Goal: Transaction & Acquisition: Subscribe to service/newsletter

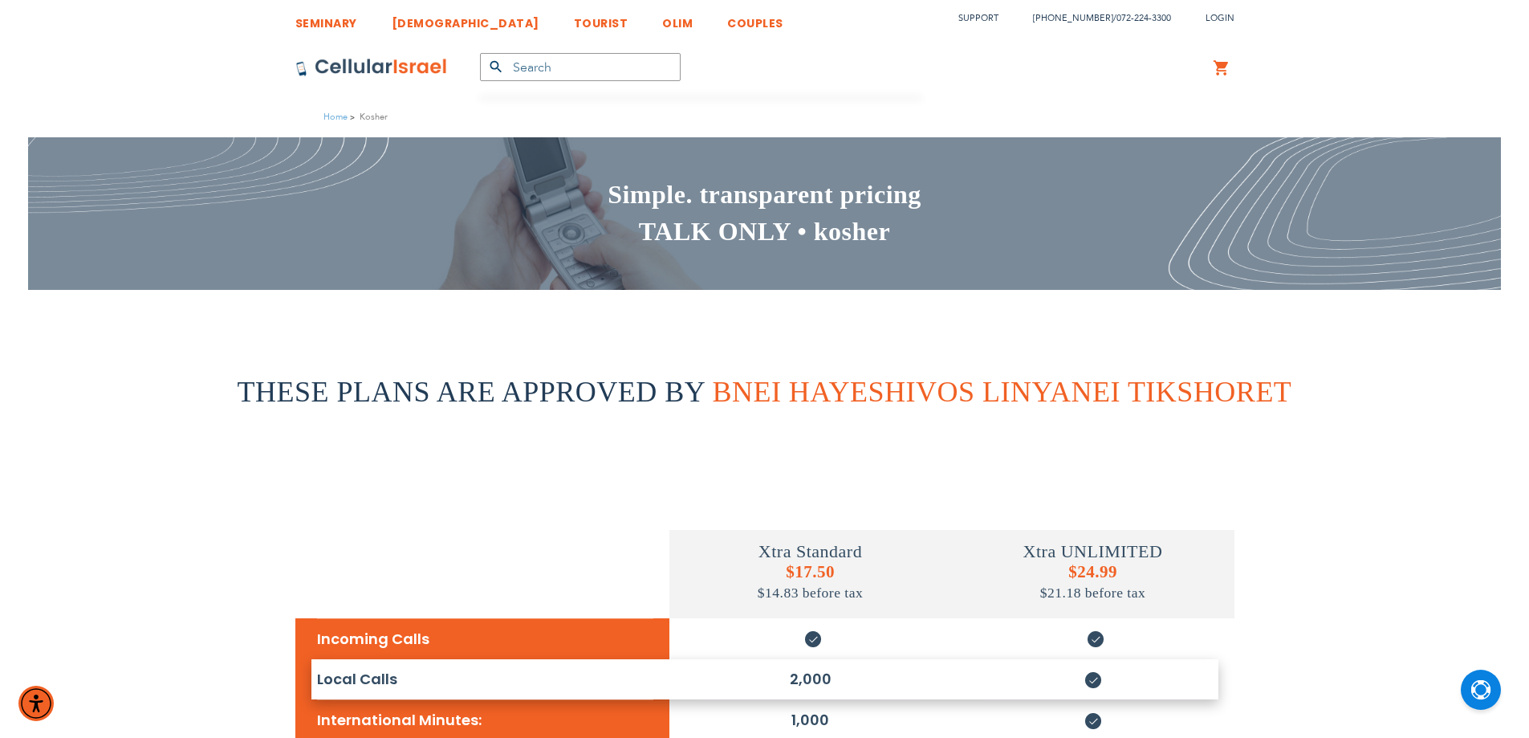
click at [593, 384] on span "THESE PLANS ARE APPROVED BY" at bounding box center [471, 392] width 467 height 32
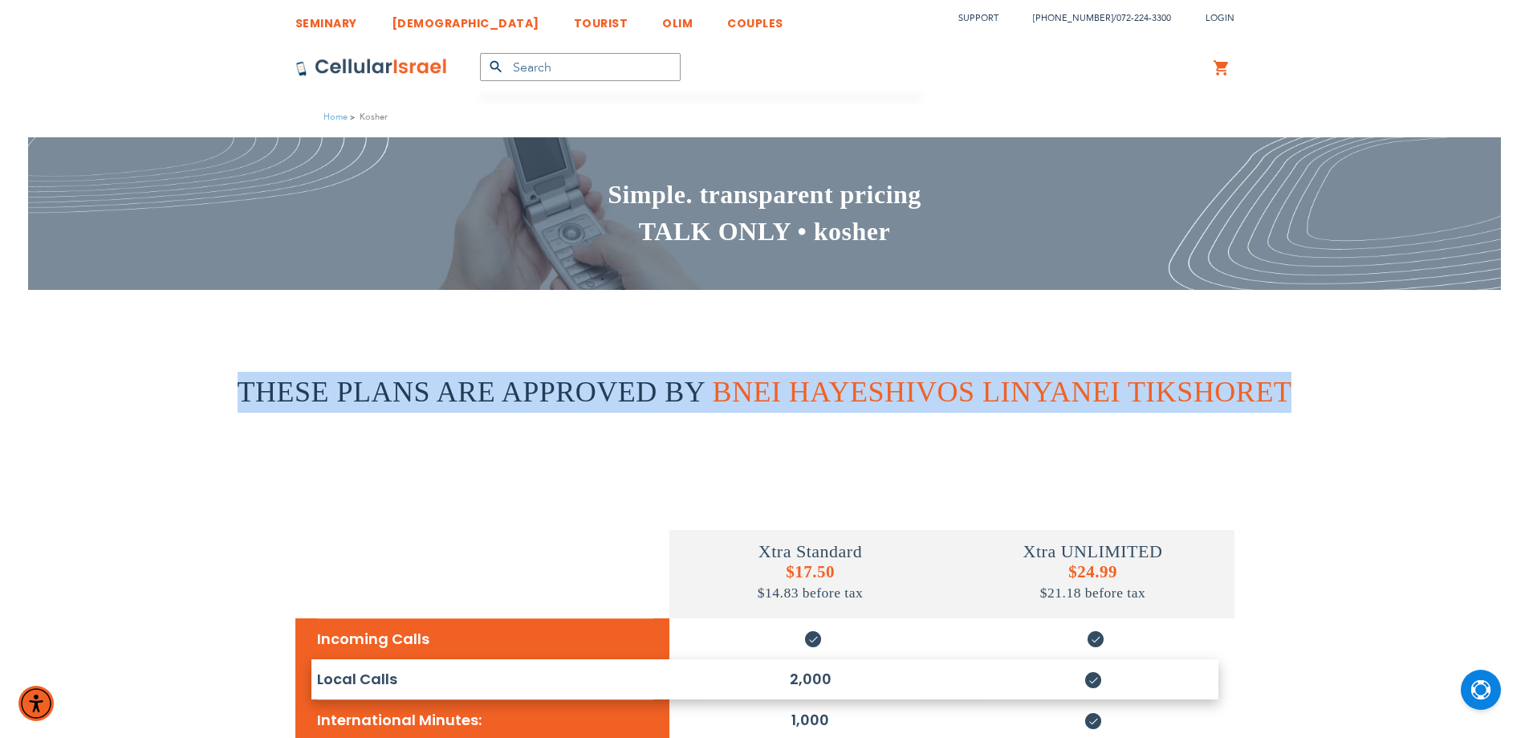
click at [593, 384] on span "THESE PLANS ARE APPROVED BY" at bounding box center [471, 392] width 467 height 32
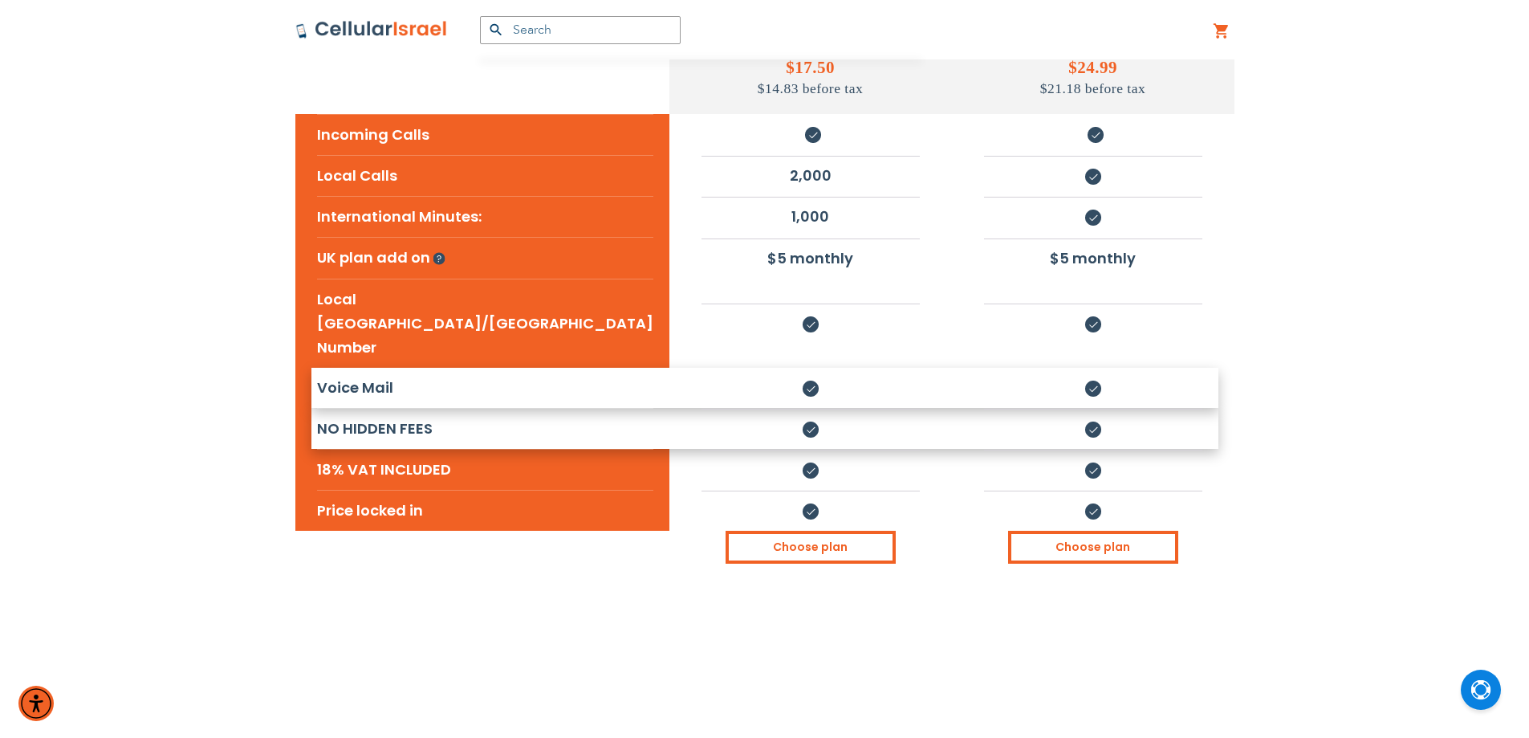
scroll to position [535, 0]
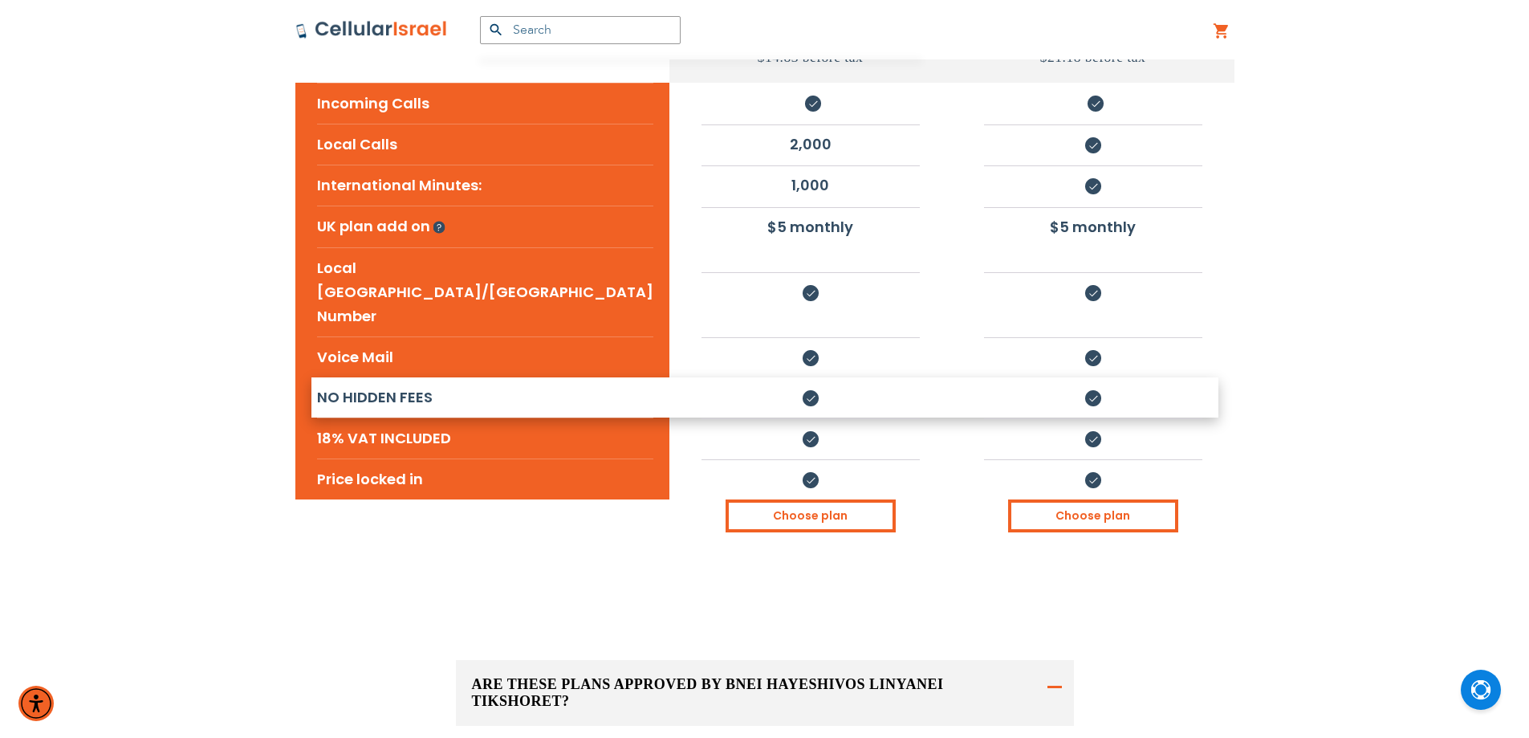
click at [1305, 319] on div "Xtra Standard $17.50 $14.83 before tax Xtra UNLIMITED $24.99 $21.18 before tax …" at bounding box center [764, 237] width 1505 height 718
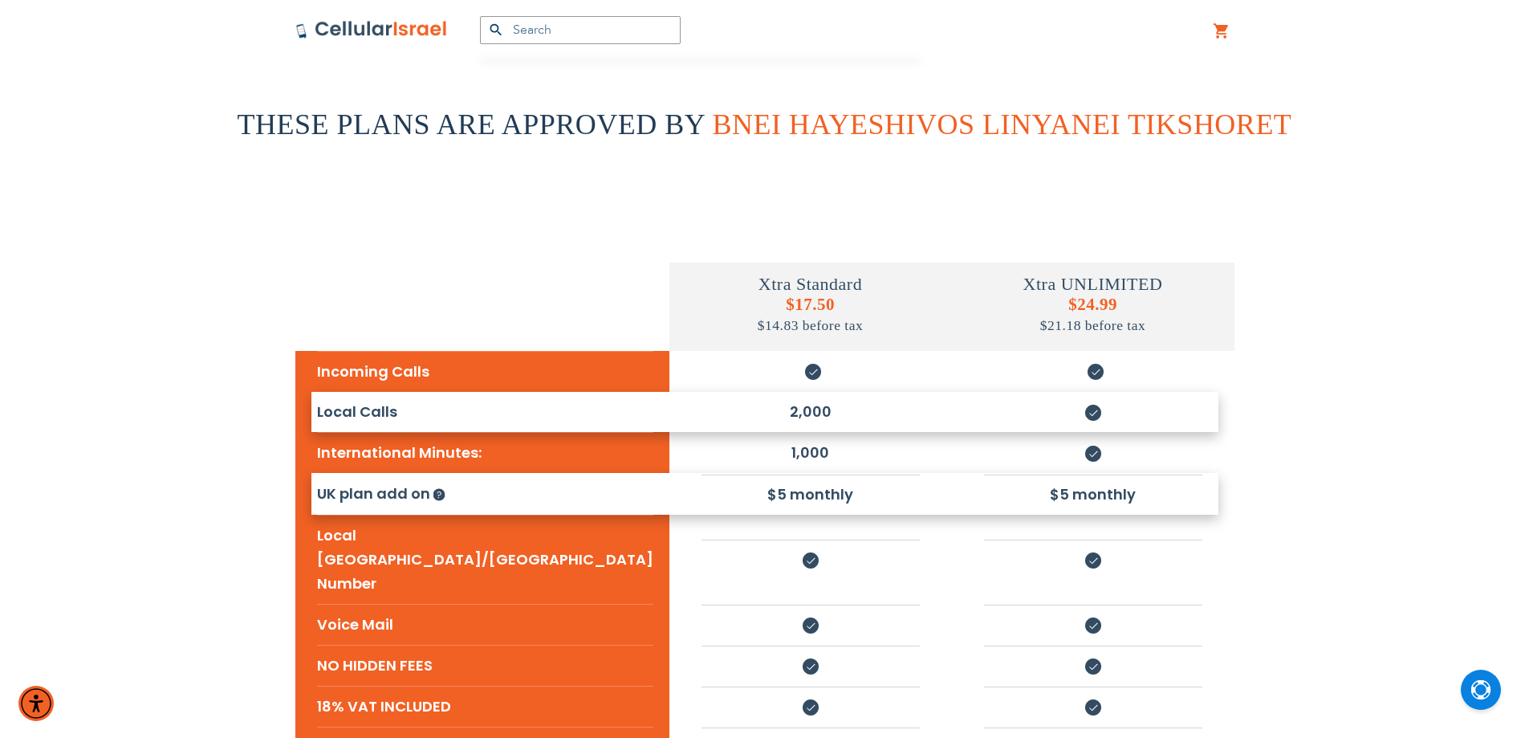
scroll to position [401, 0]
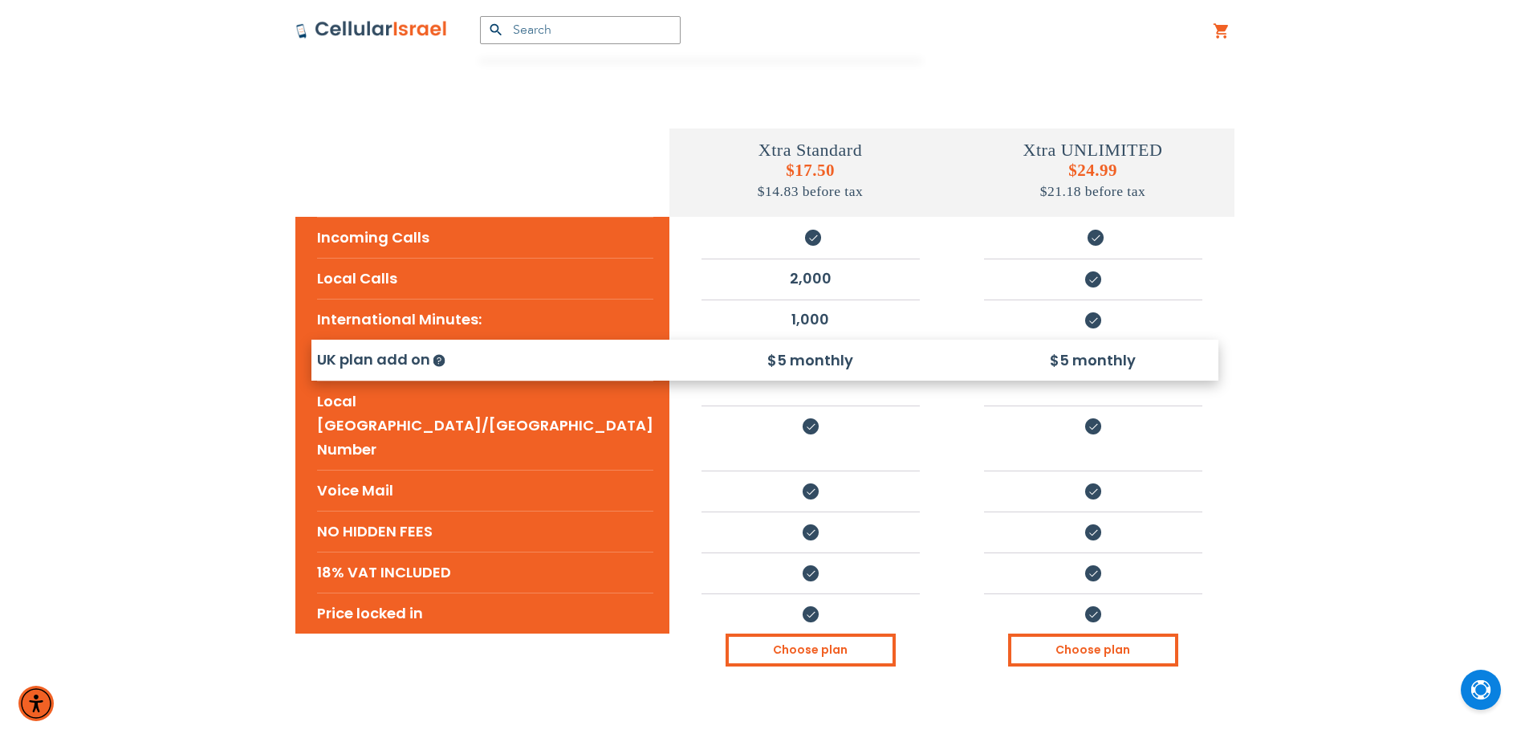
click at [765, 364] on li "$5 monthly" at bounding box center [811, 360] width 218 height 38
drag, startPoint x: 765, startPoint y: 364, endPoint x: 1056, endPoint y: 380, distance: 291.8
click at [1056, 380] on tr "UK plan add on Includes outgoing calls to landlines and mobiles. And a UK virtu…" at bounding box center [764, 360] width 939 height 41
click at [777, 373] on li "$5 monthly" at bounding box center [811, 360] width 218 height 38
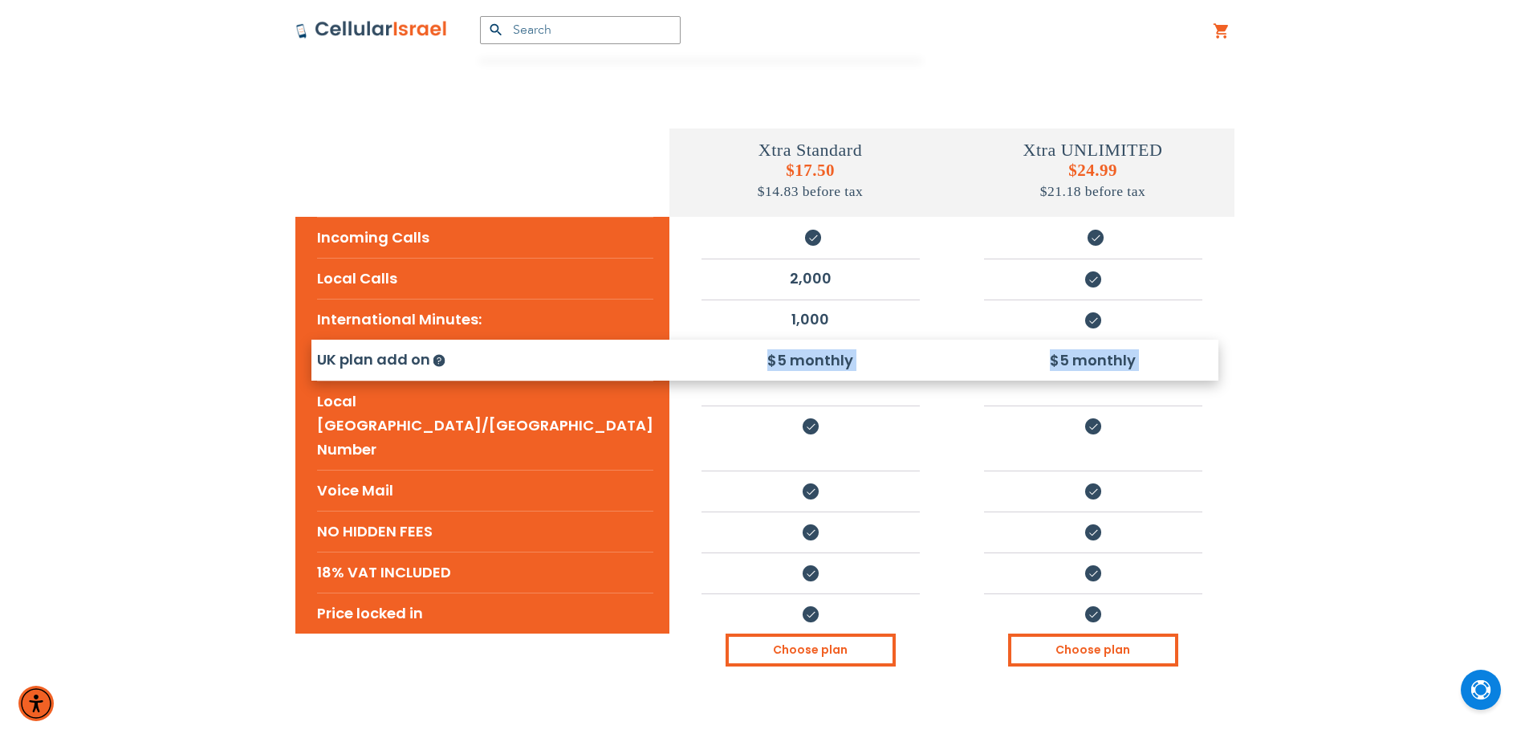
click at [777, 373] on li "$5 monthly" at bounding box center [811, 360] width 218 height 38
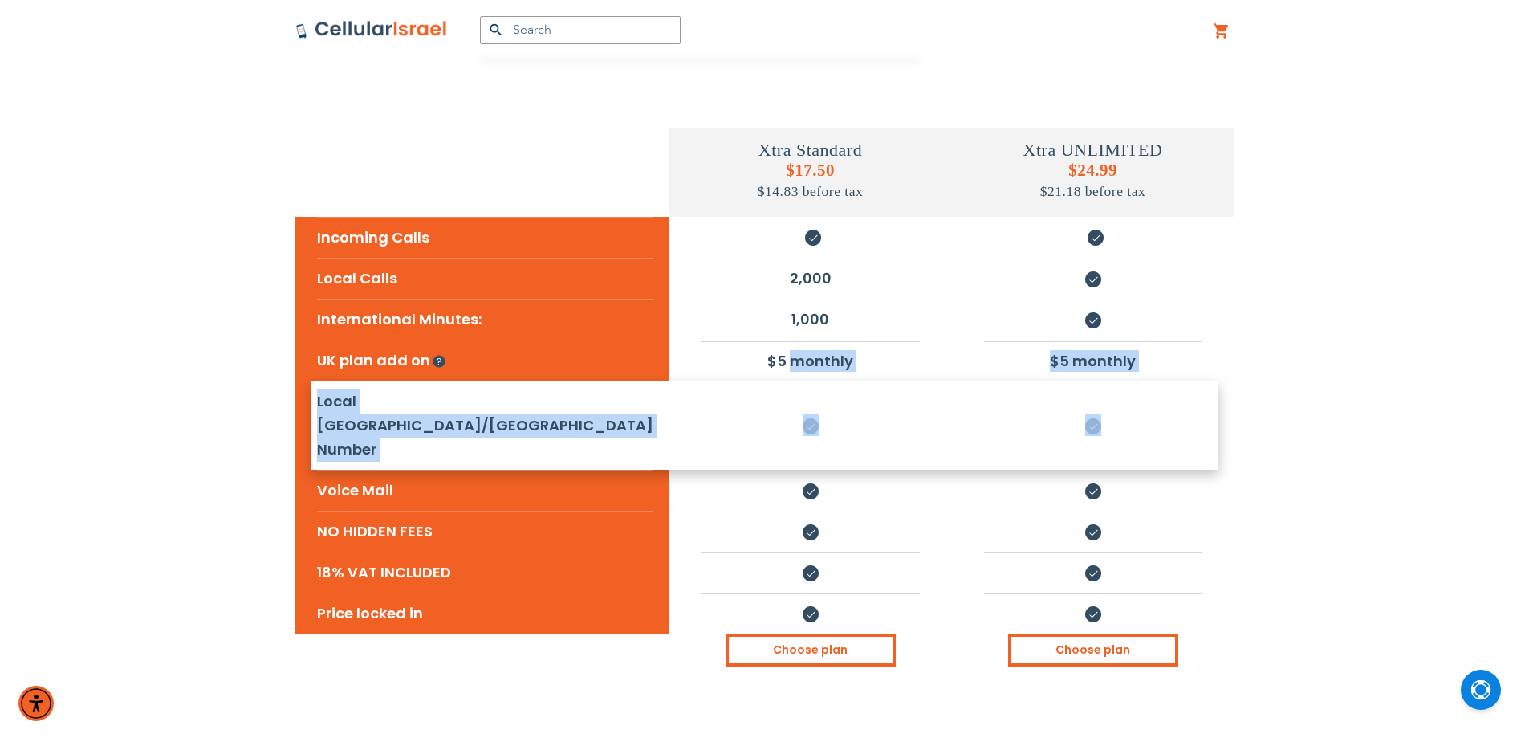
drag, startPoint x: 777, startPoint y: 373, endPoint x: 1072, endPoint y: 382, distance: 294.7
click at [1072, 382] on tbody "Xtra Standard $17.50 $14.83 before tax Xtra UNLIMITED $24.99 $21.18 before tax …" at bounding box center [764, 378] width 939 height 573
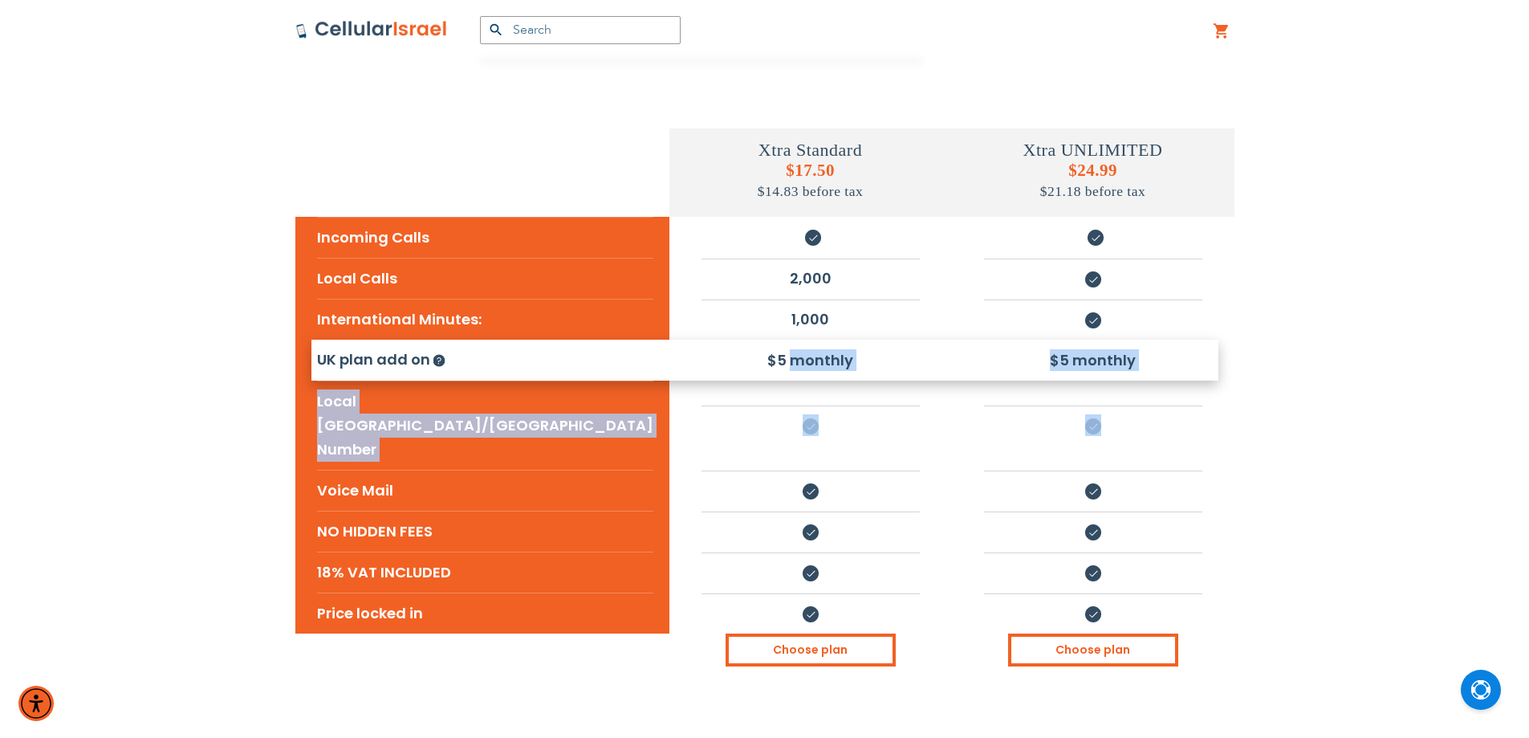
click at [777, 366] on li "$5 monthly" at bounding box center [811, 360] width 218 height 38
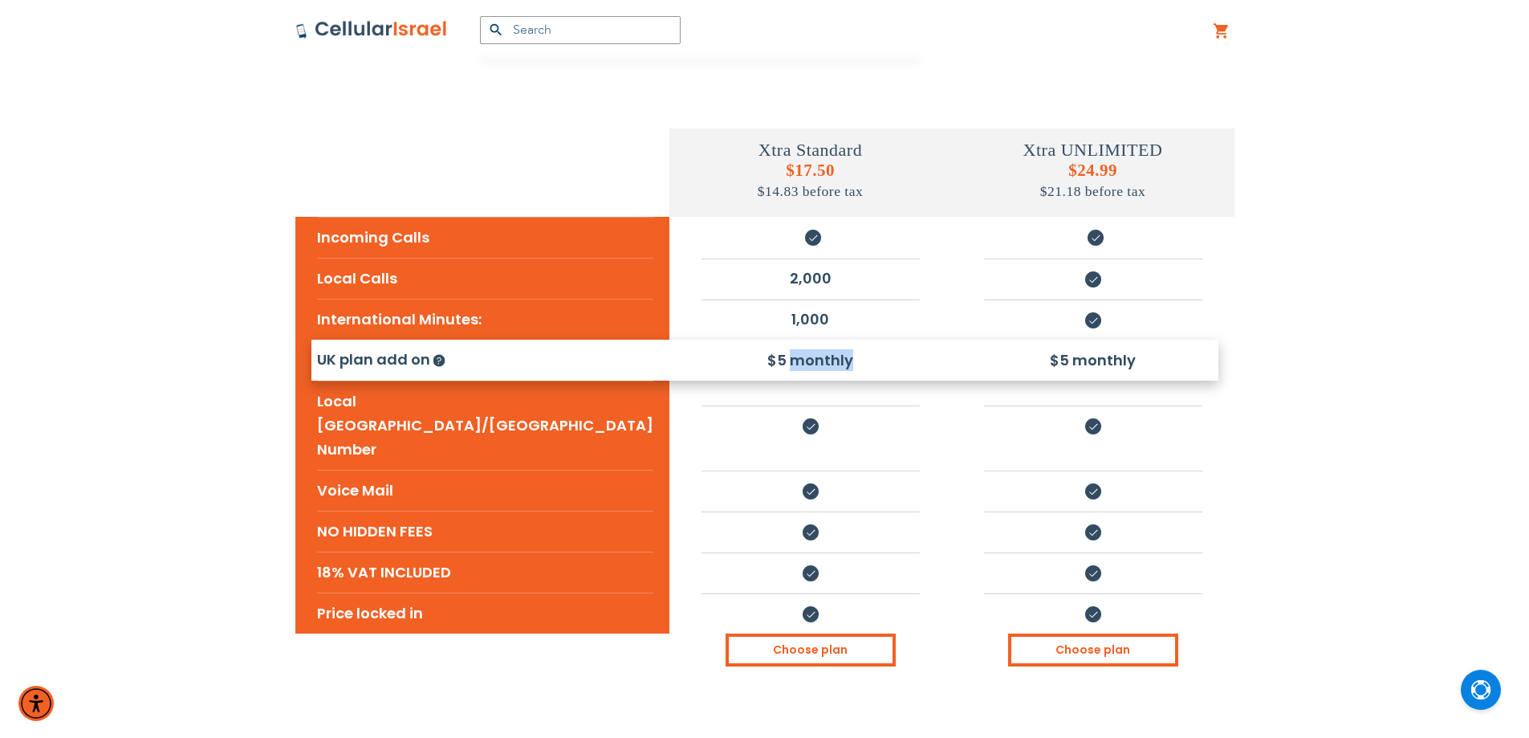
click at [777, 366] on li "$5 monthly" at bounding box center [811, 360] width 218 height 38
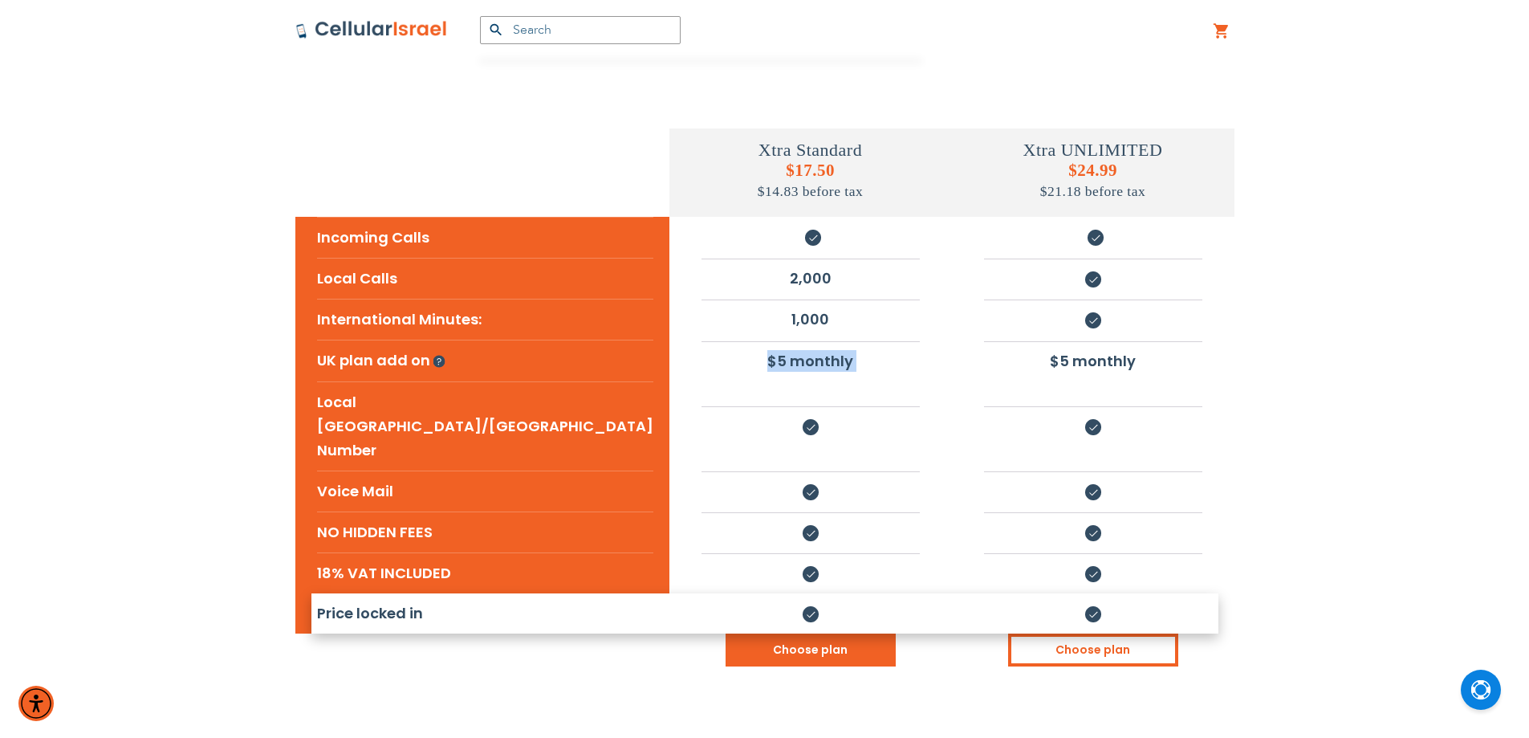
click at [783, 633] on link "Choose plan" at bounding box center [811, 649] width 170 height 33
